Goal: Information Seeking & Learning: Learn about a topic

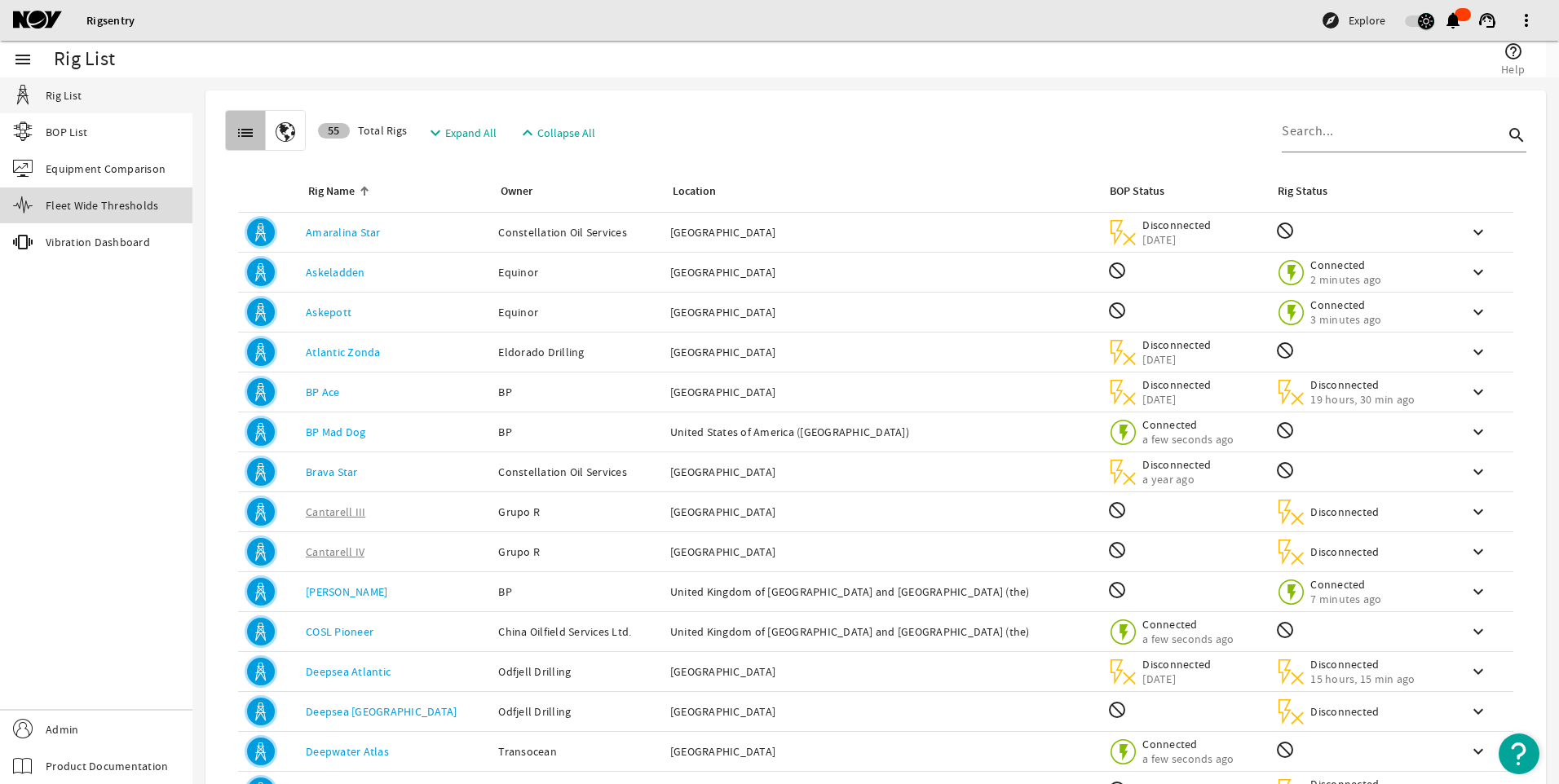
click at [133, 206] on span "Fleet Wide Thresholds" at bounding box center [101, 205] width 113 height 16
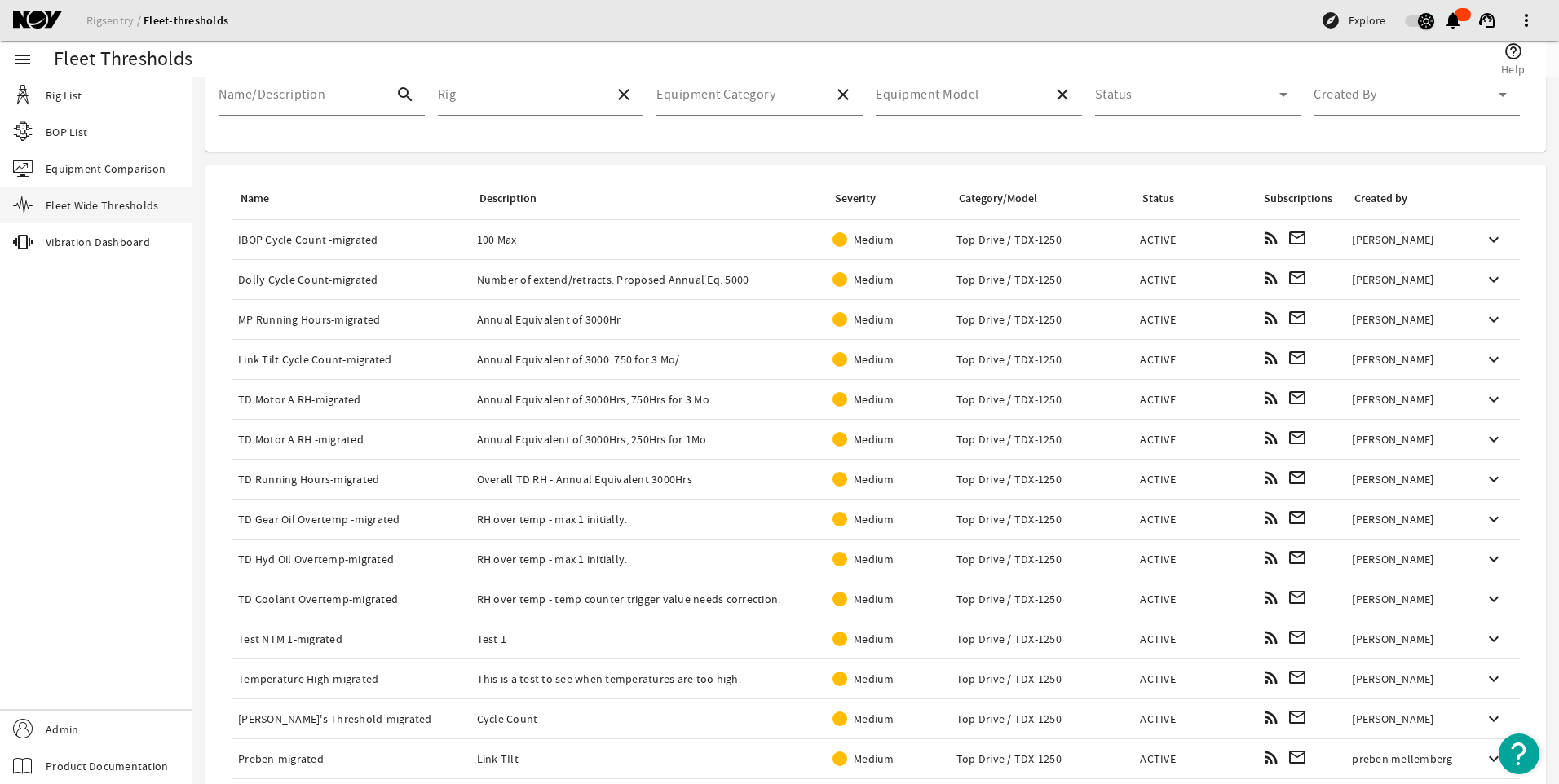
scroll to position [192, 0]
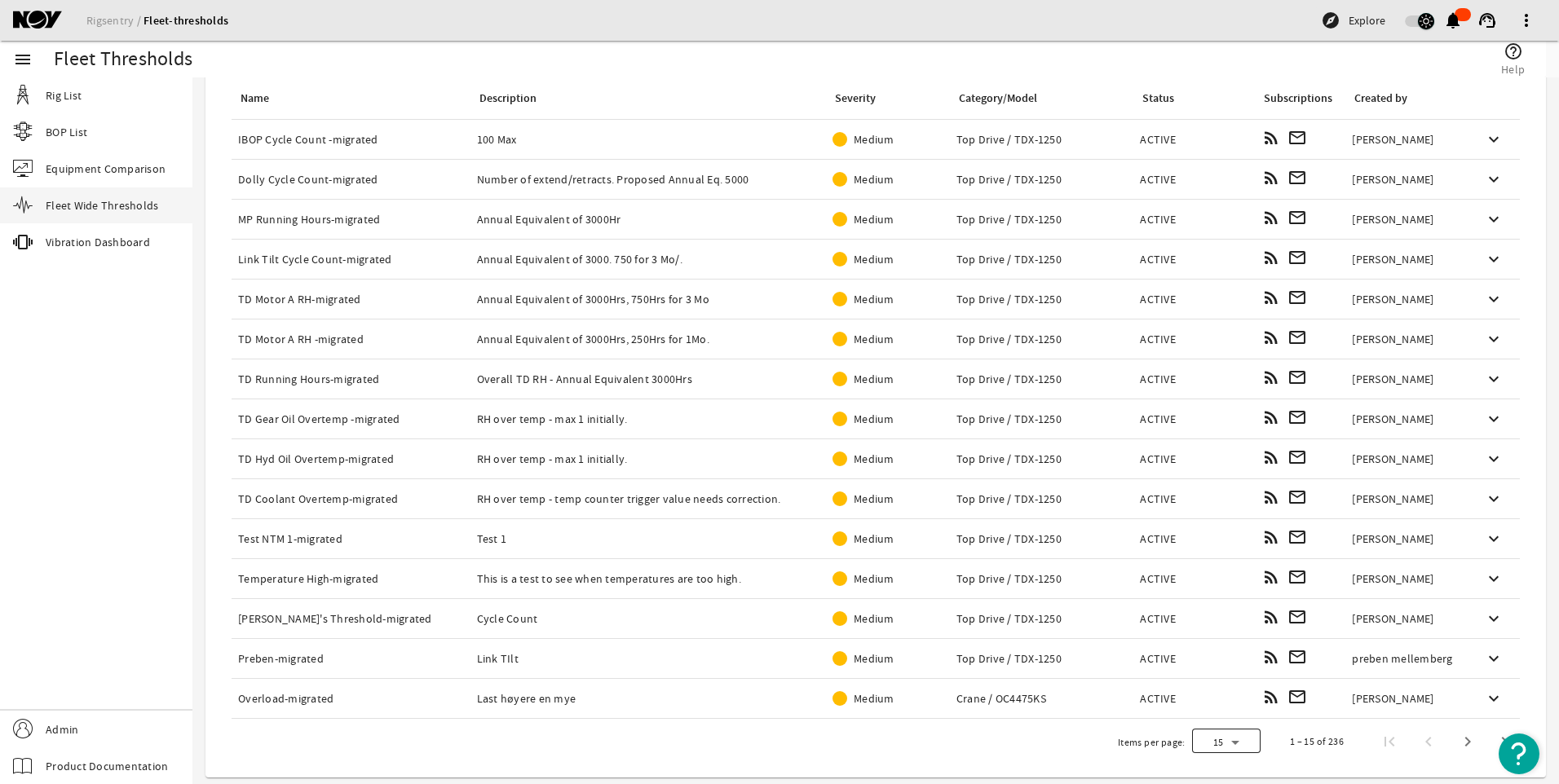
click at [1223, 745] on div at bounding box center [1227, 741] width 68 height 39
click at [1208, 661] on mat-option "50" at bounding box center [1214, 660] width 68 height 39
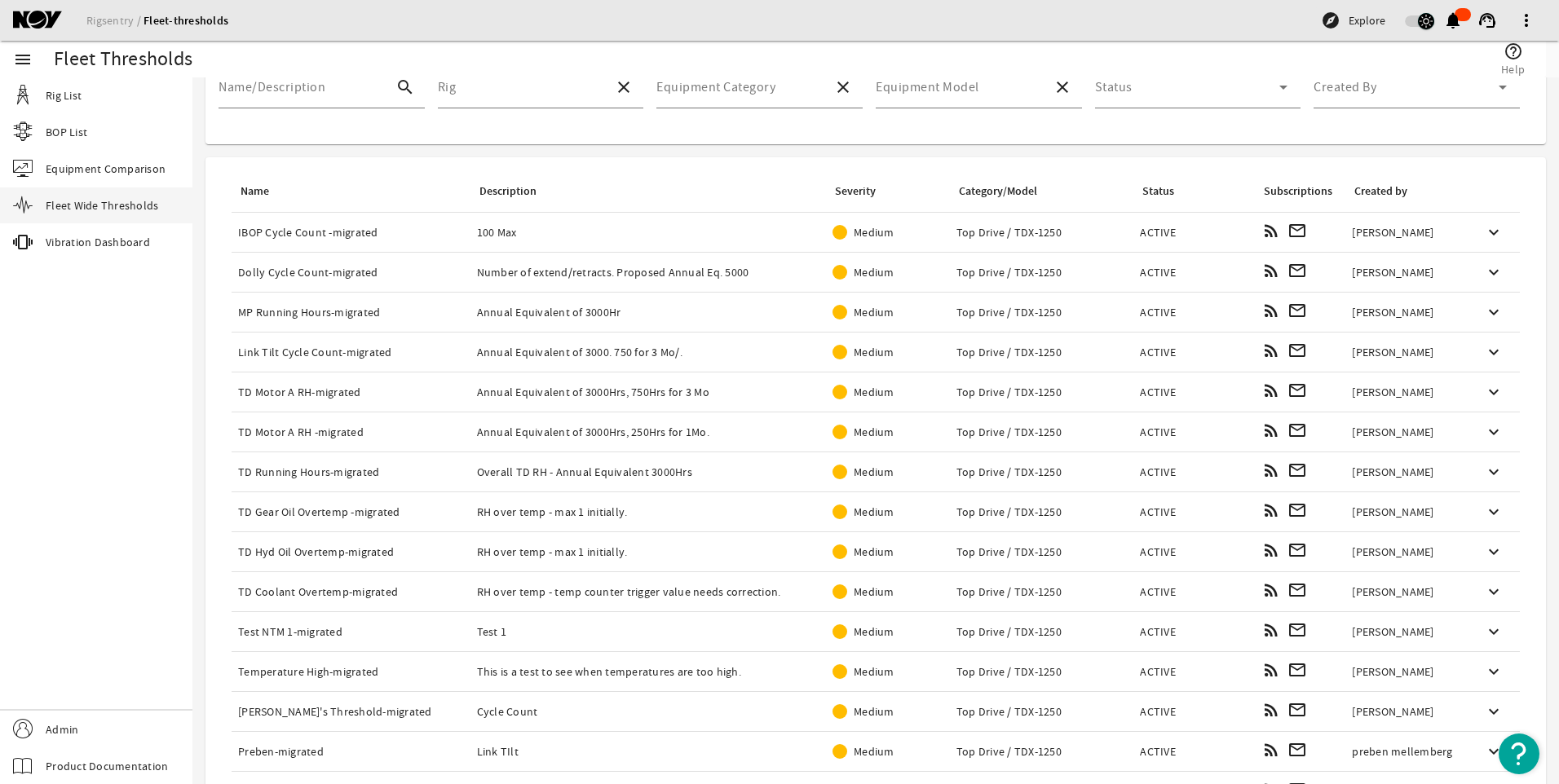
scroll to position [0, 0]
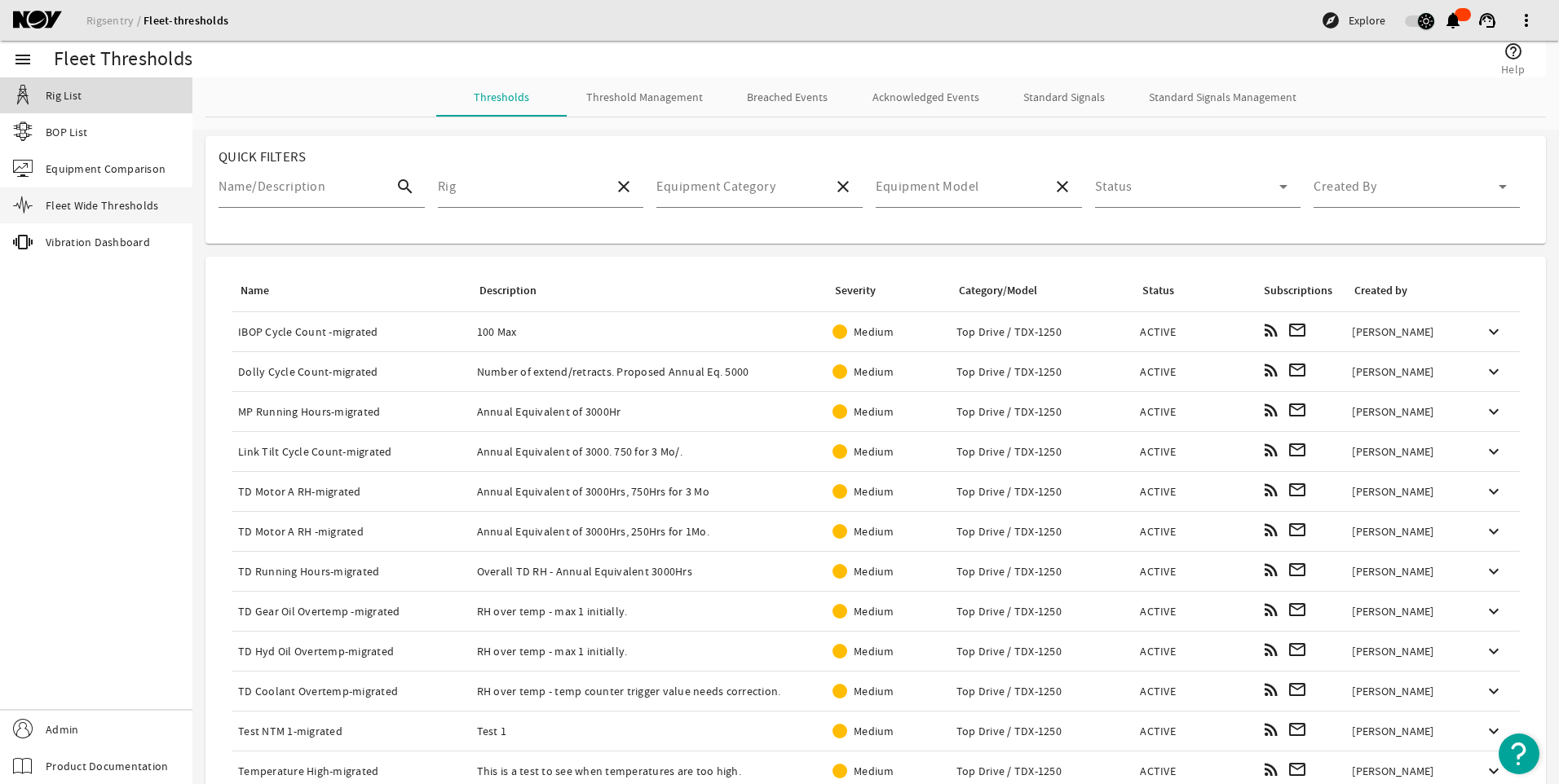
click at [79, 100] on span "Rig List" at bounding box center [63, 95] width 36 height 16
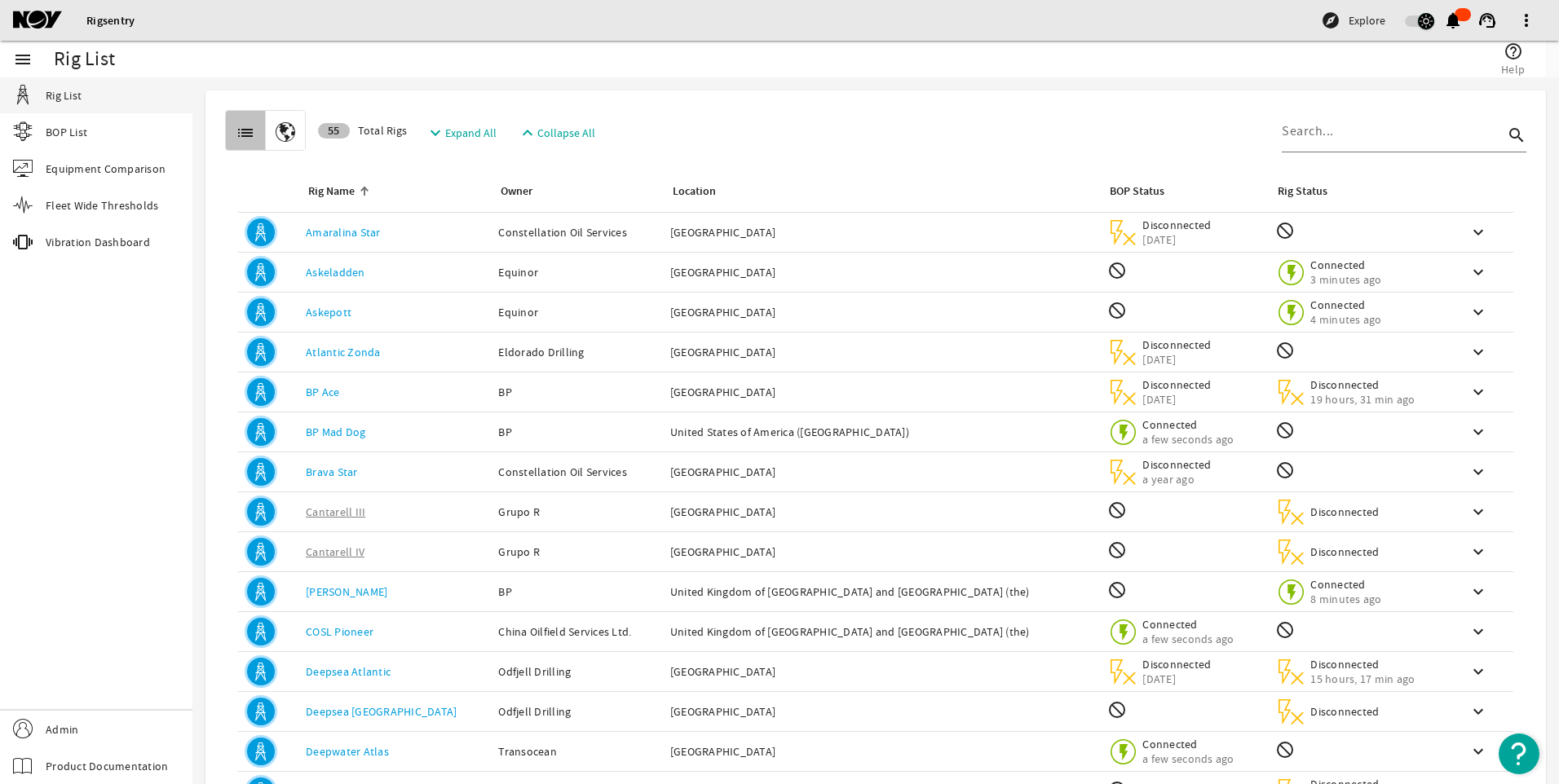
scroll to position [67, 0]
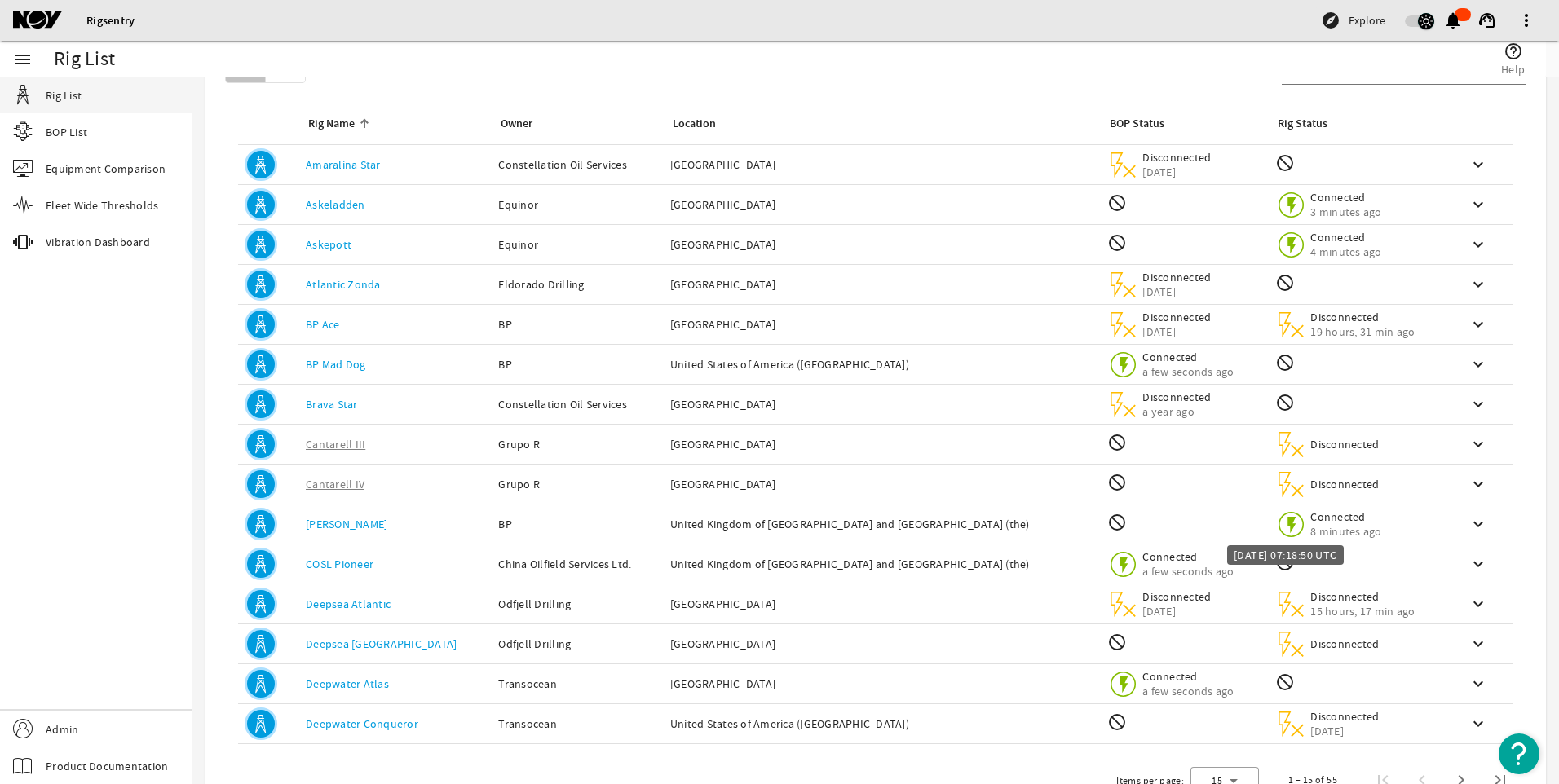
click at [1311, 537] on span "8 minutes ago" at bounding box center [1346, 531] width 71 height 14
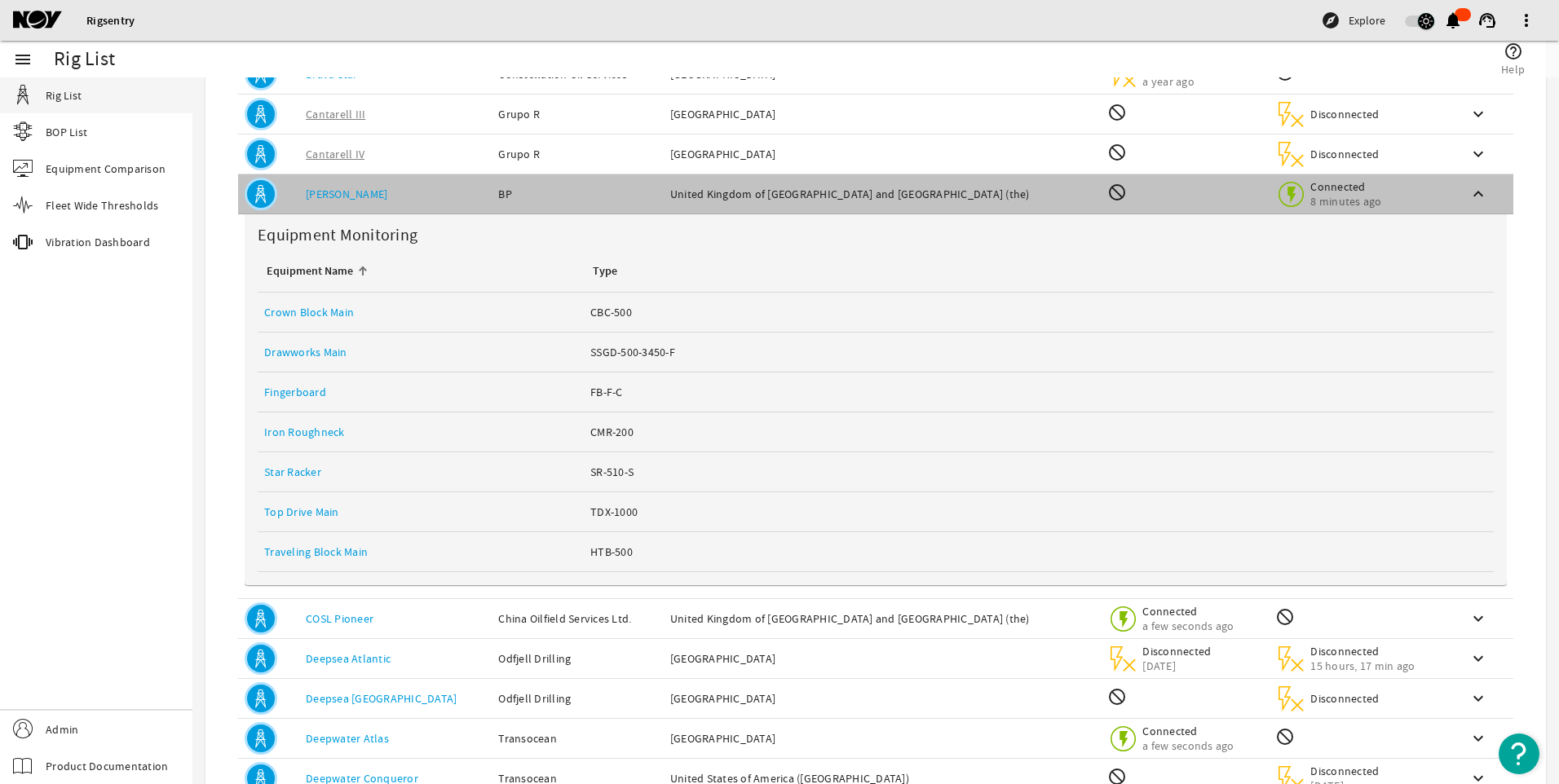
scroll to position [399, 0]
click at [927, 665] on div "Location: [GEOGRAPHIC_DATA]" at bounding box center [883, 657] width 425 height 16
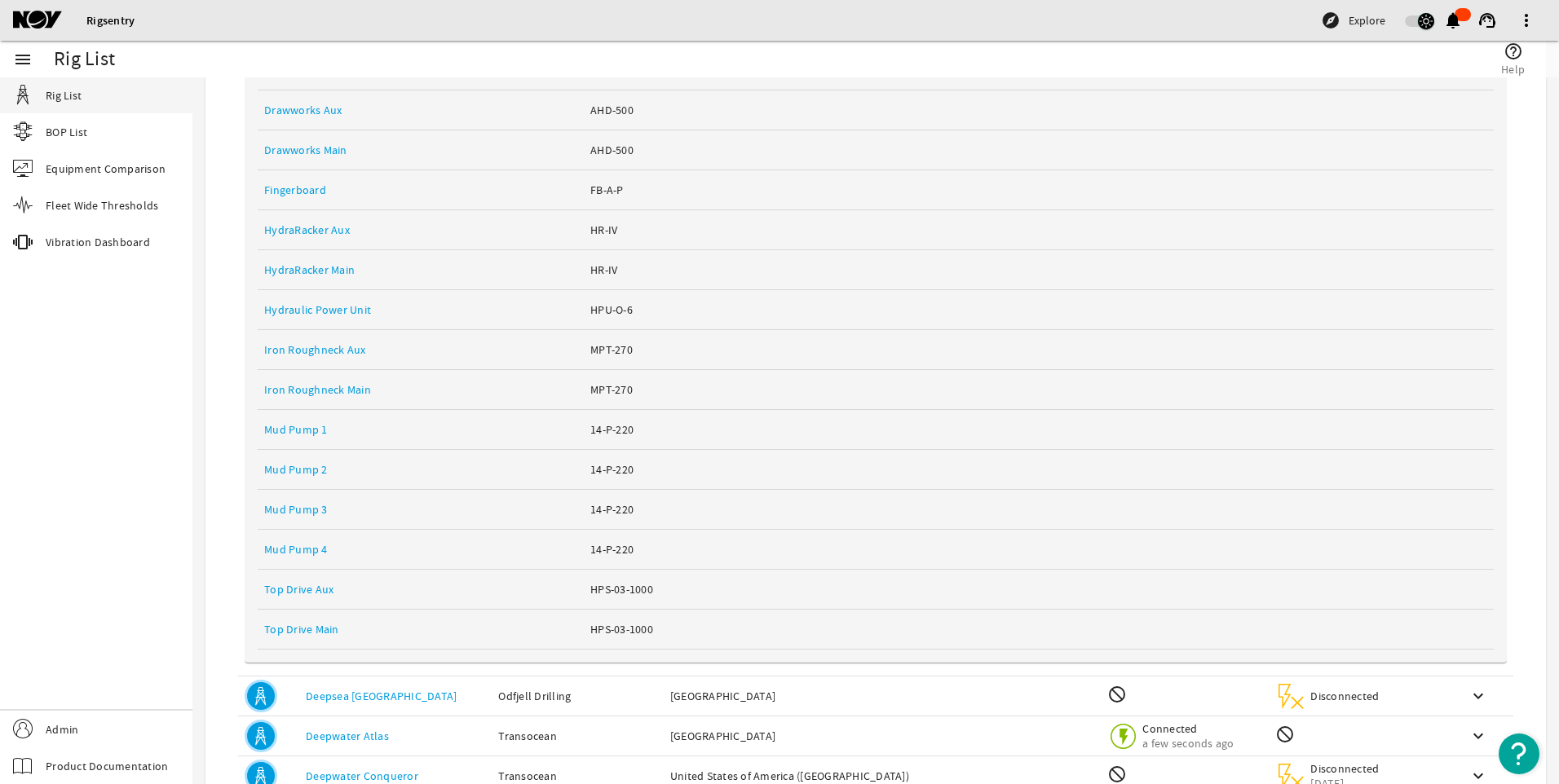
scroll to position [1229, 0]
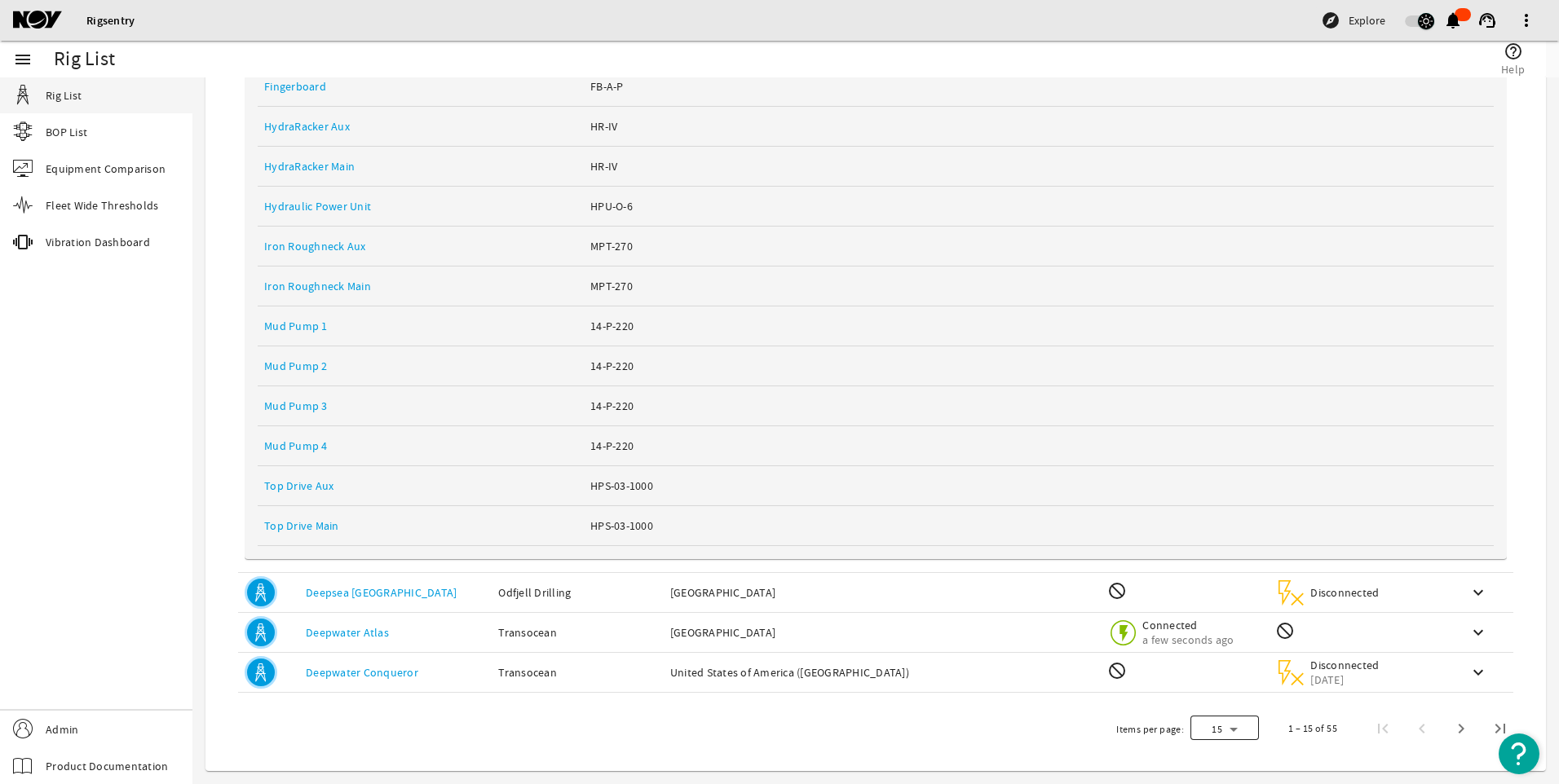
click at [1226, 735] on div at bounding box center [1225, 728] width 68 height 39
click at [1214, 692] on mat-option "25" at bounding box center [1212, 686] width 68 height 39
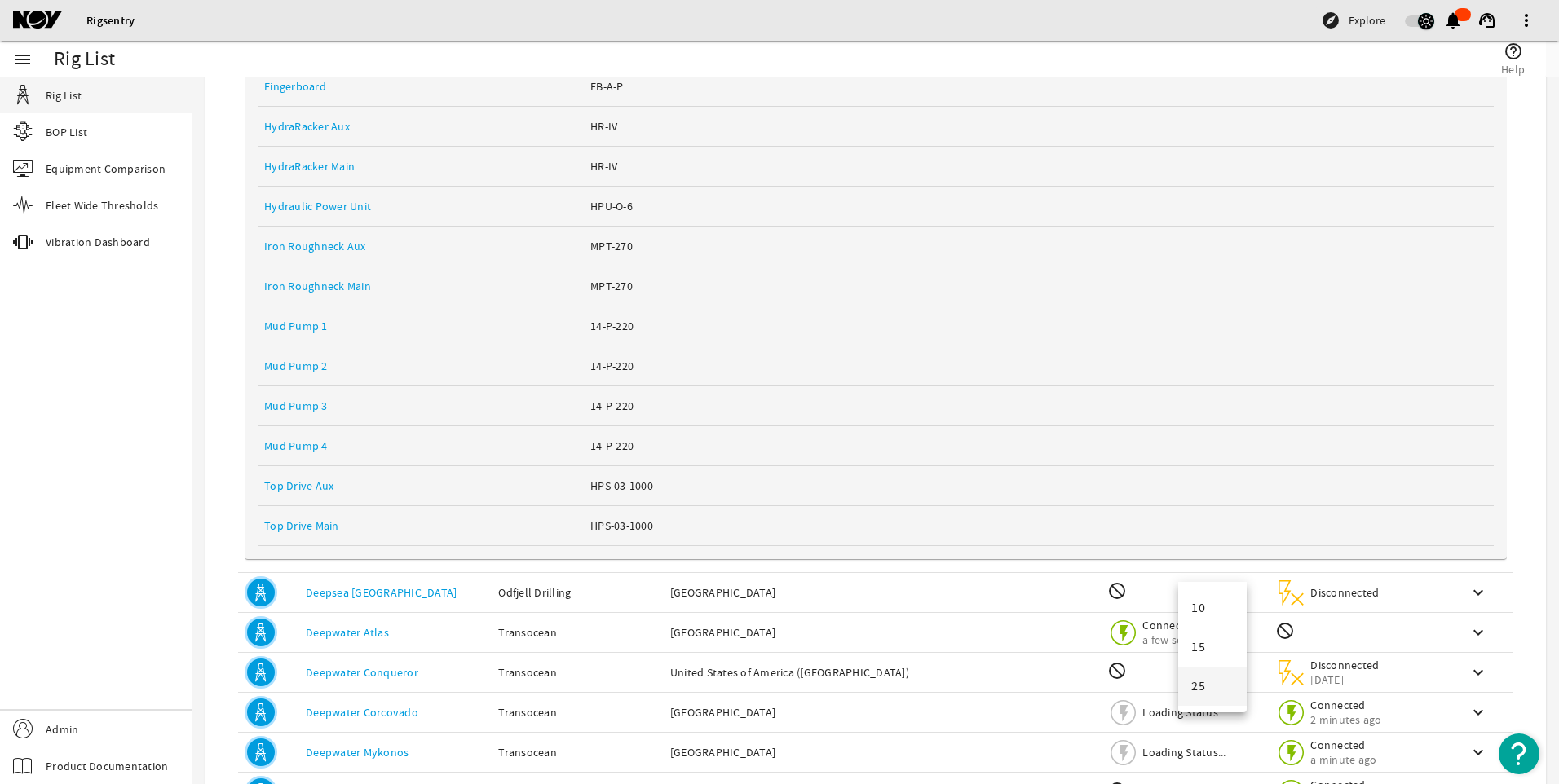
scroll to position [1620, 0]
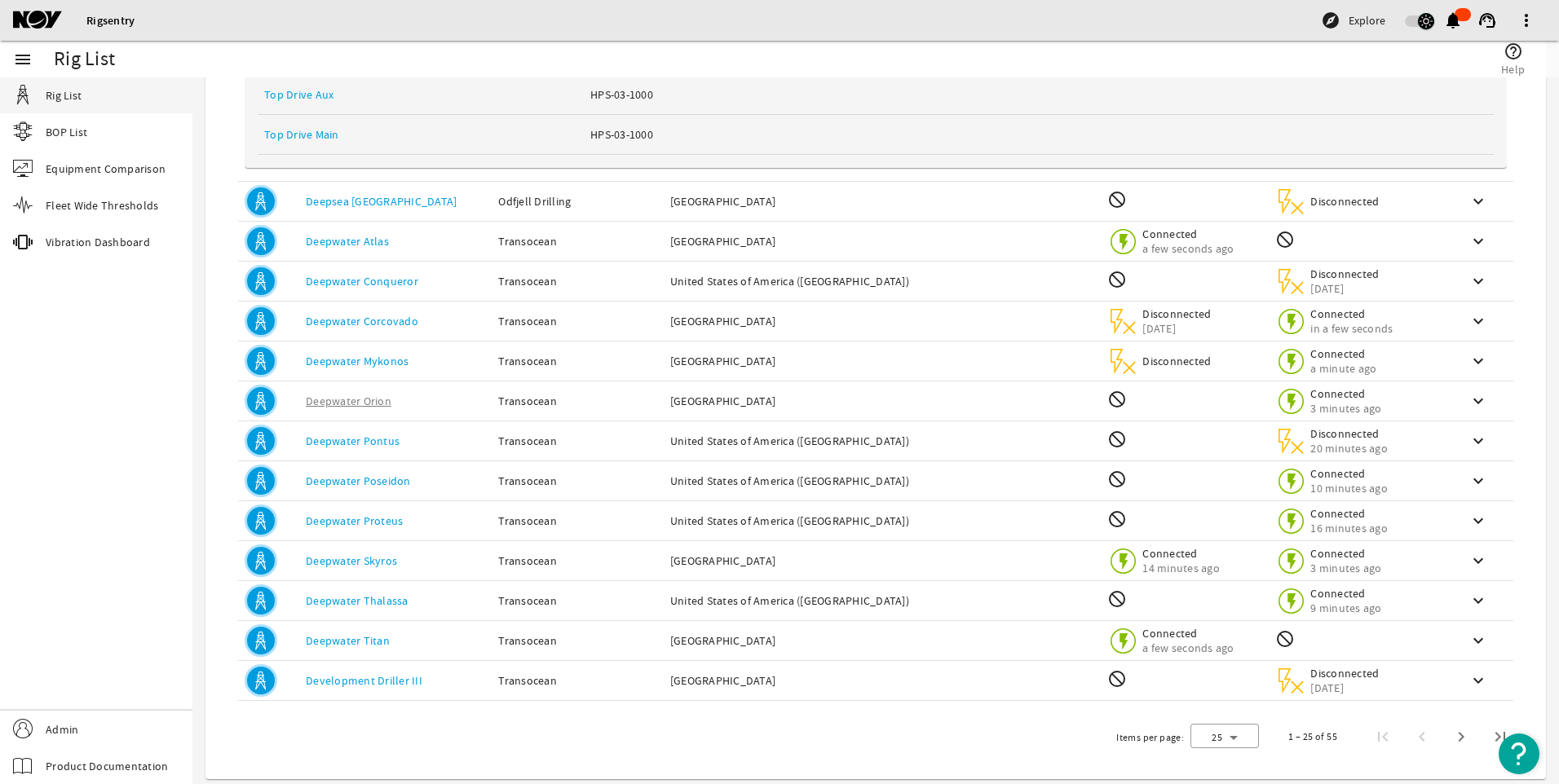
click at [865, 521] on div "Location: [GEOGRAPHIC_DATA] ([GEOGRAPHIC_DATA])" at bounding box center [883, 521] width 425 height 16
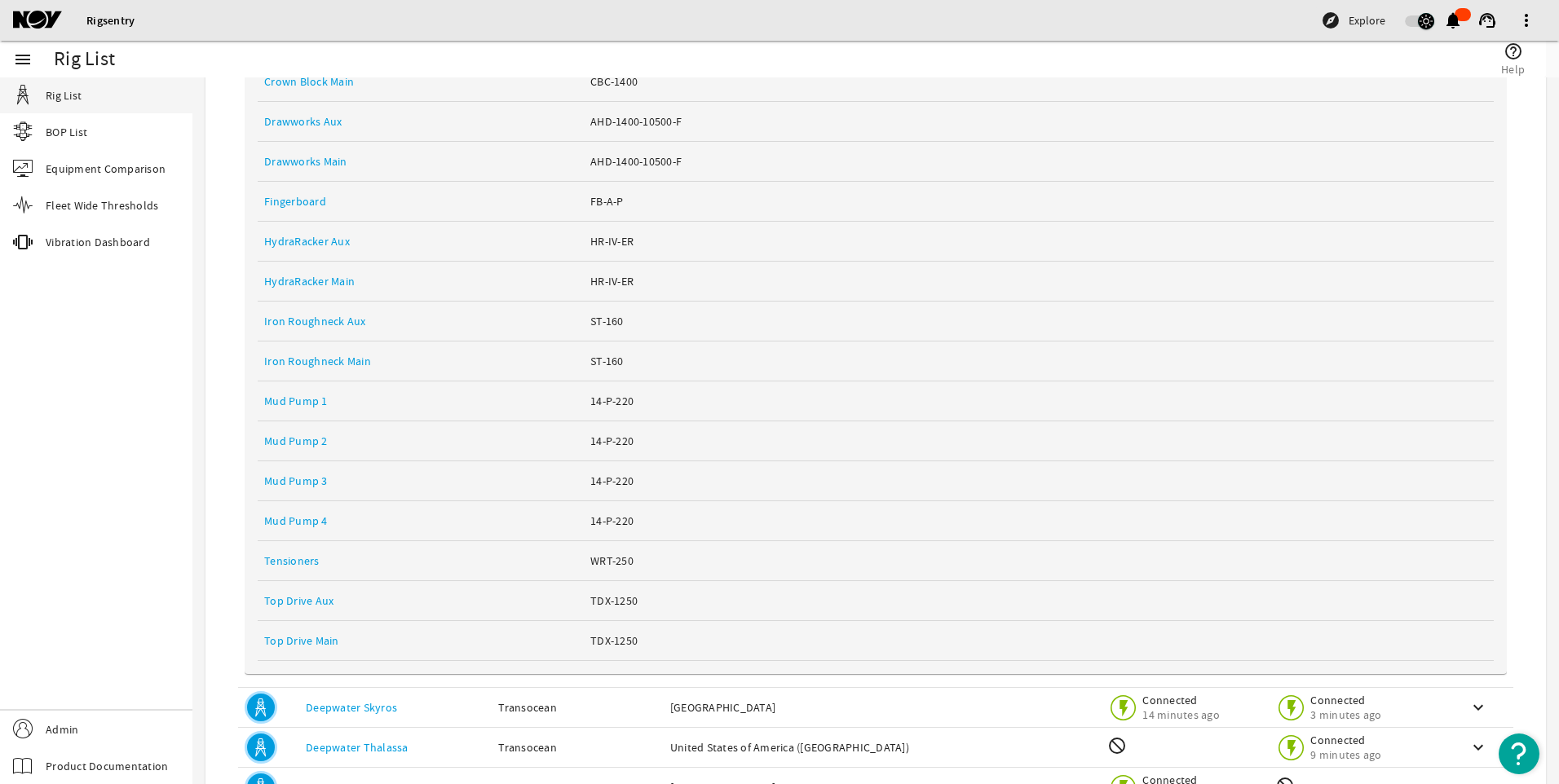
scroll to position [2298, 0]
click at [326, 642] on link "Top Drive Main" at bounding box center [301, 639] width 75 height 14
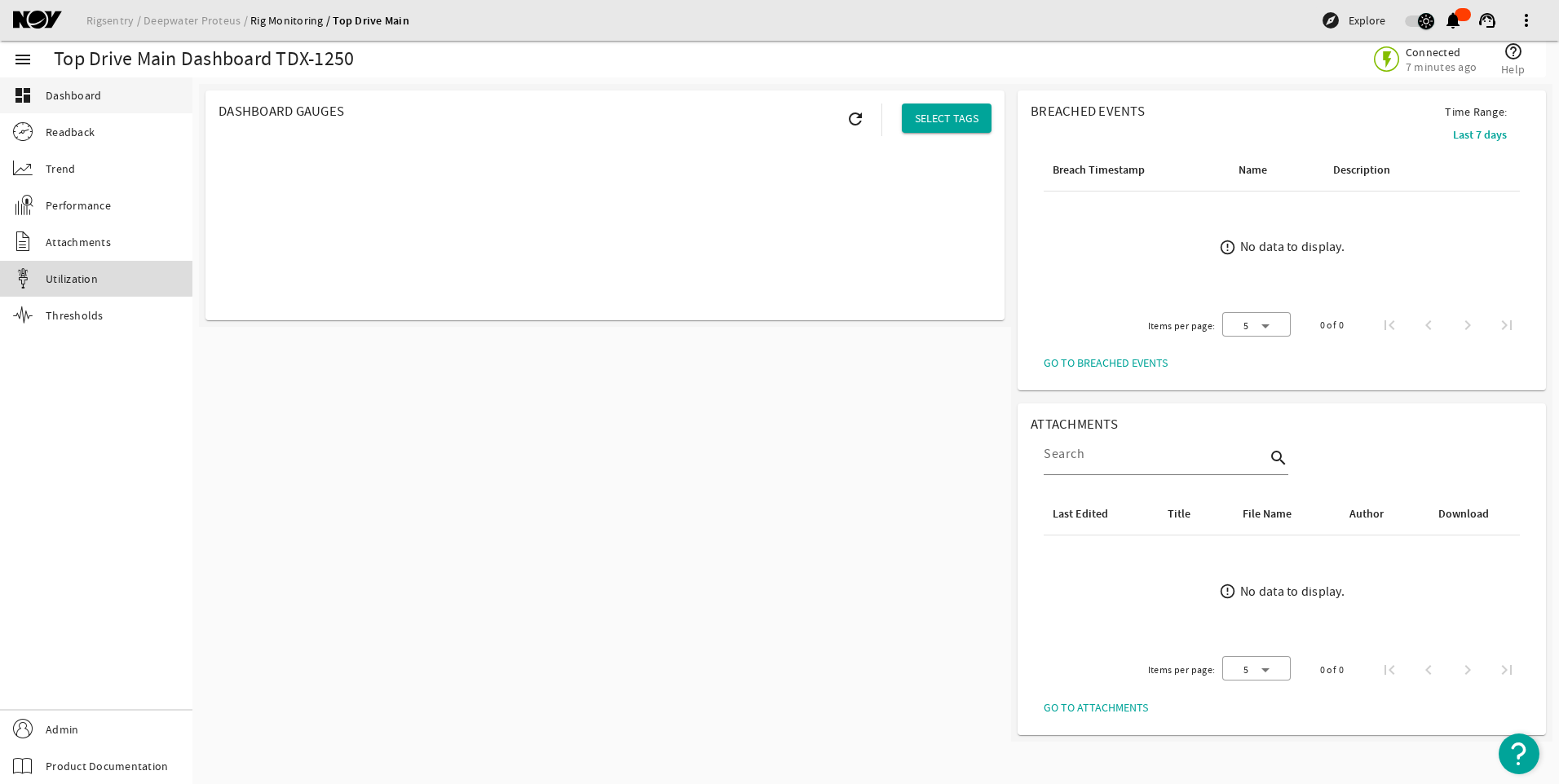
click at [67, 276] on span "Utilization" at bounding box center [71, 278] width 52 height 16
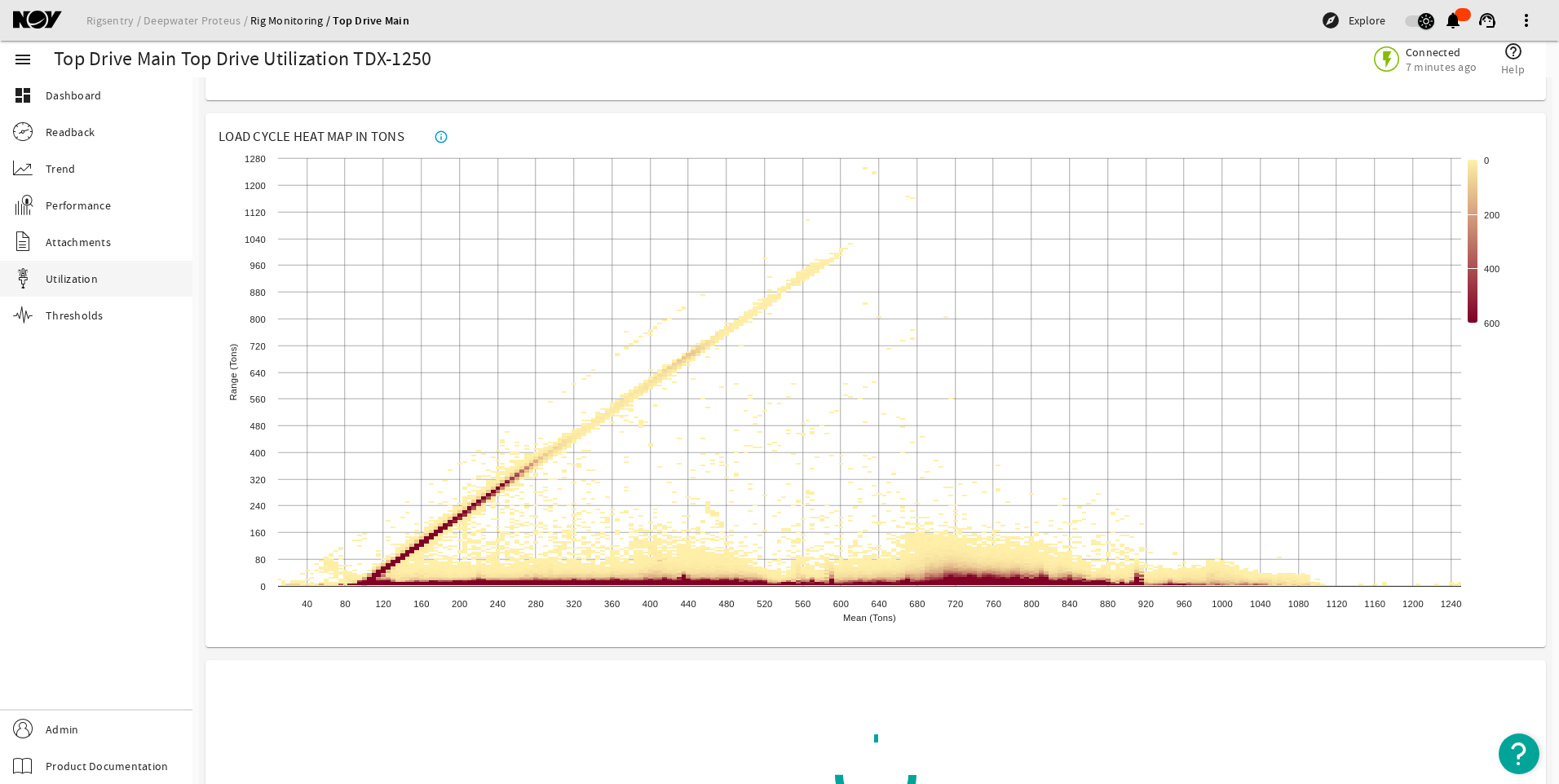
scroll to position [1764, 0]
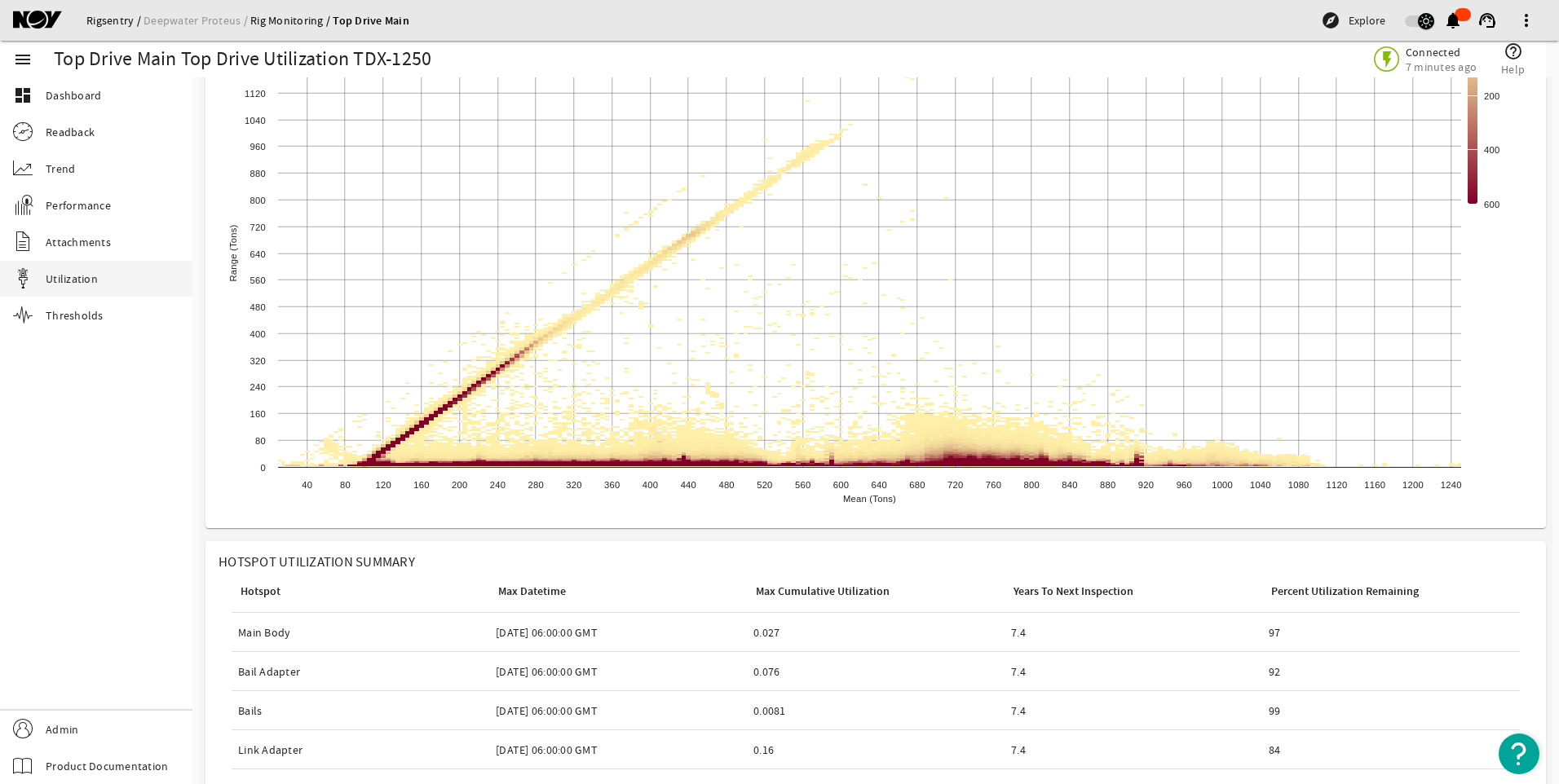
click at [102, 20] on link "Rigsentry" at bounding box center [115, 20] width 57 height 14
